Goal: Information Seeking & Learning: Check status

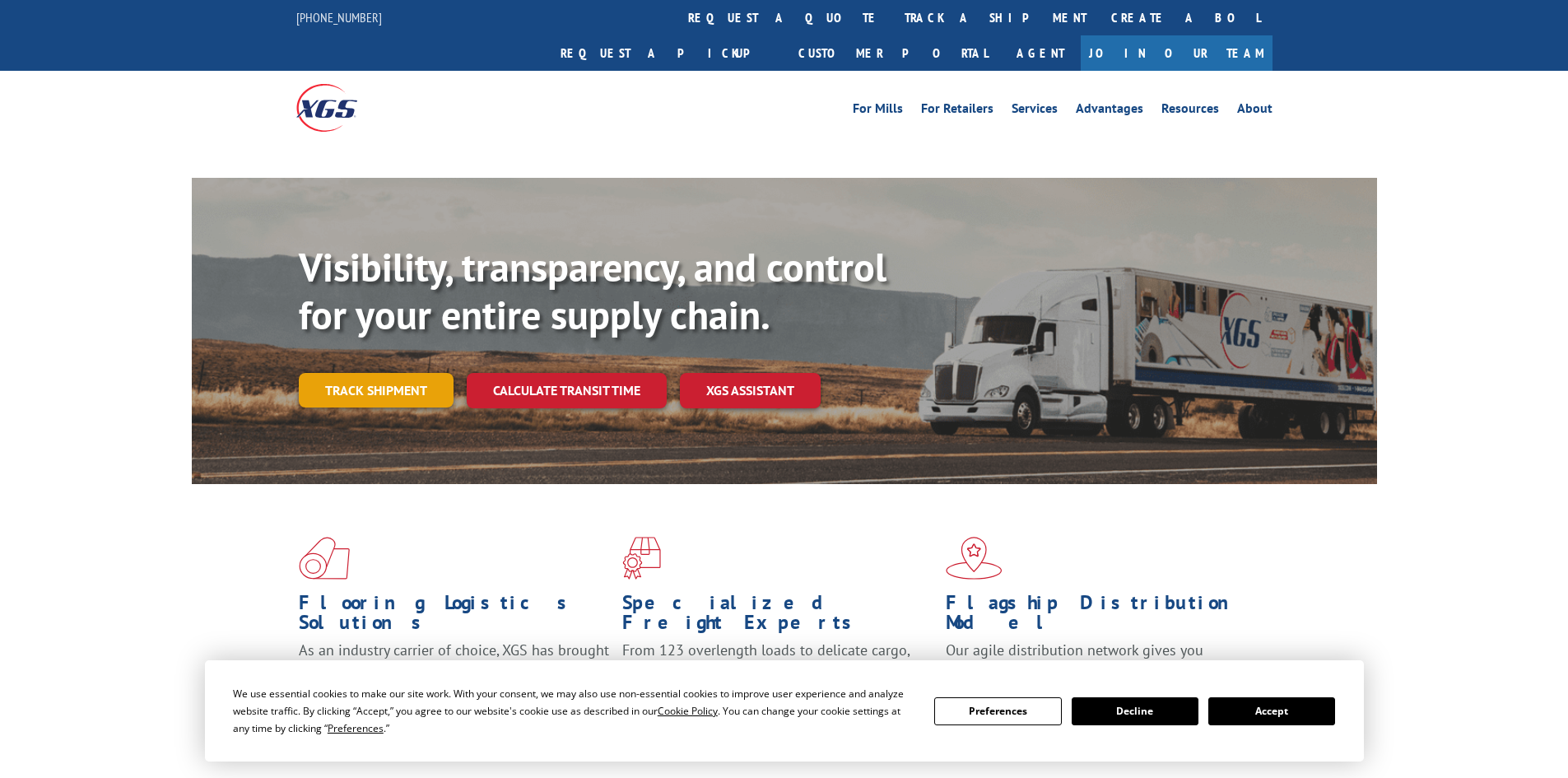
click at [387, 373] on link "Track shipment" at bounding box center [377, 389] width 155 height 34
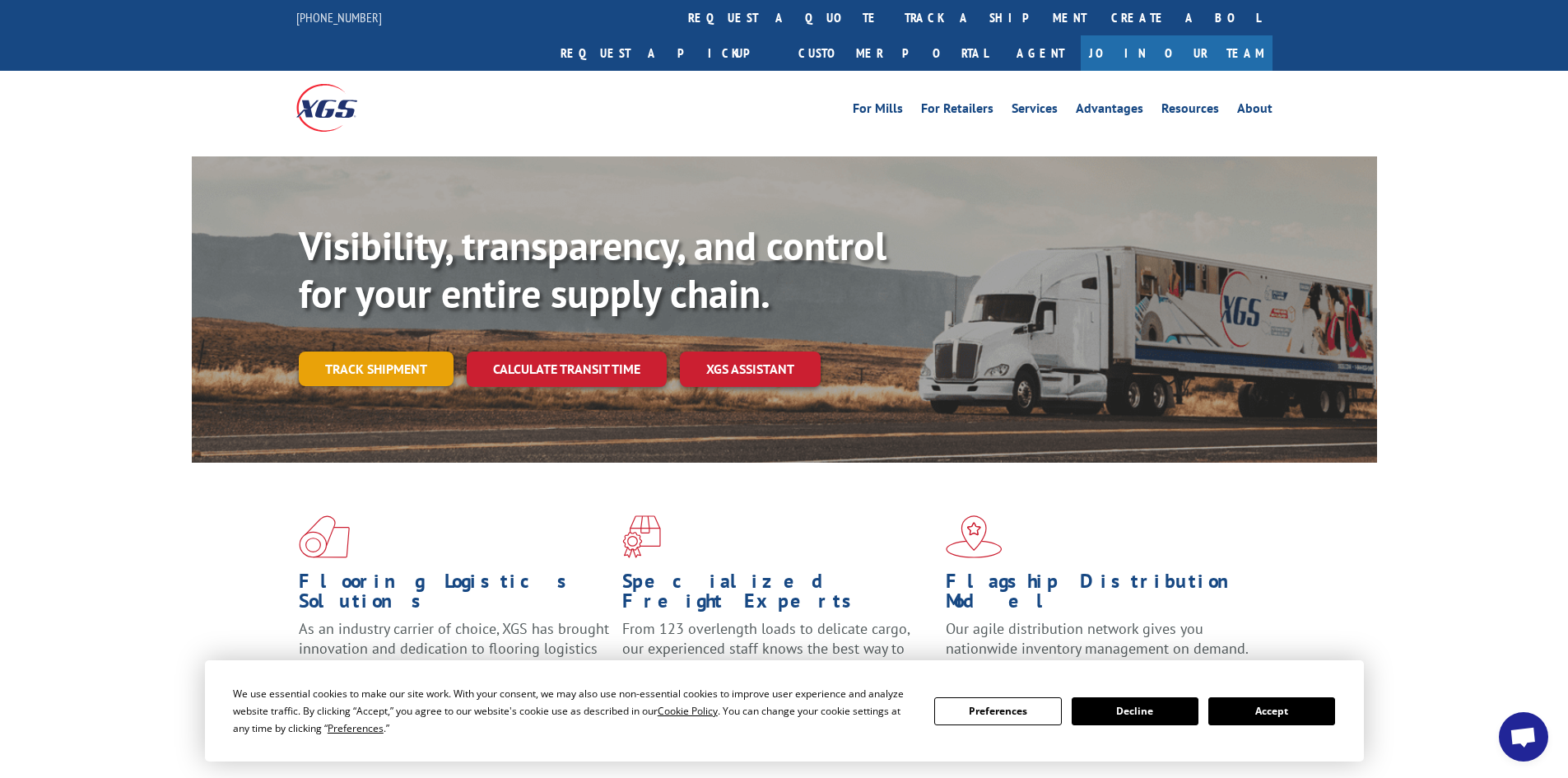
click at [385, 351] on link "Track shipment" at bounding box center [377, 368] width 155 height 34
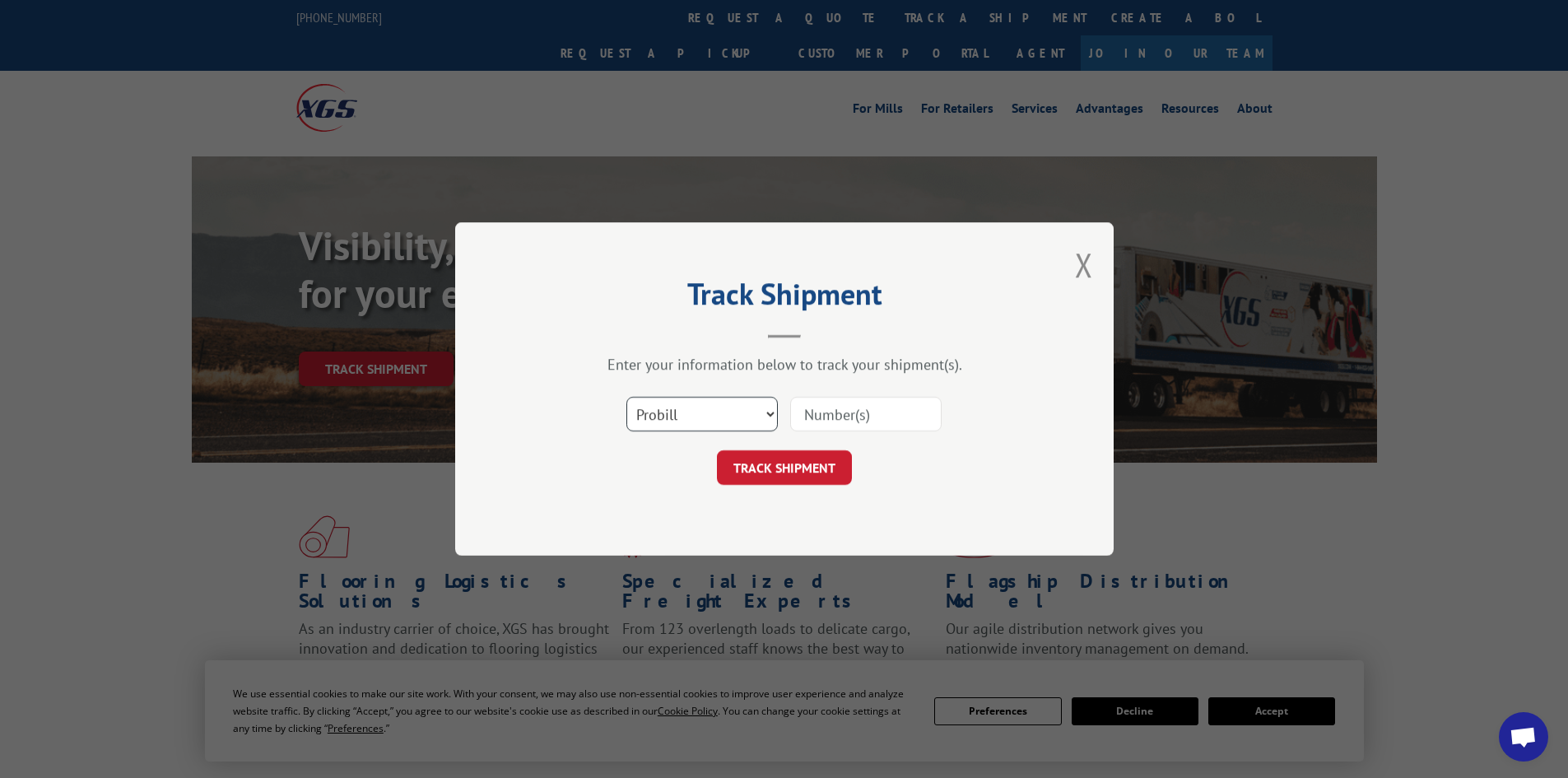
click at [713, 416] on select "Select category... Probill BOL PO" at bounding box center [702, 413] width 151 height 34
click at [626, 396] on select "Select category... Probill BOL PO" at bounding box center [702, 413] width 151 height 34
paste input "17095601"
type input "17095601"
click at [775, 463] on button "TRACK SHIPMENT" at bounding box center [785, 467] width 135 height 34
